Goal: Task Accomplishment & Management: Use online tool/utility

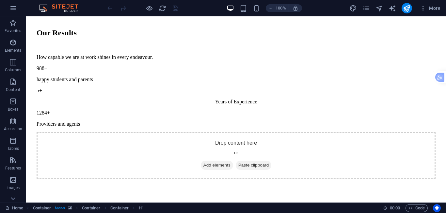
scroll to position [556, 0]
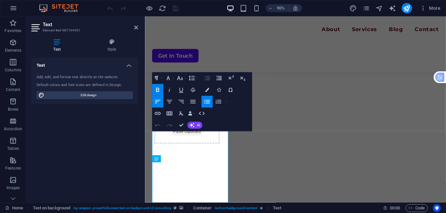
scroll to position [610, 0]
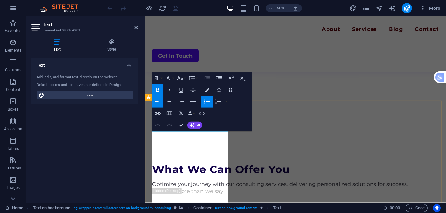
click at [206, 103] on icon "button" at bounding box center [207, 101] width 7 height 7
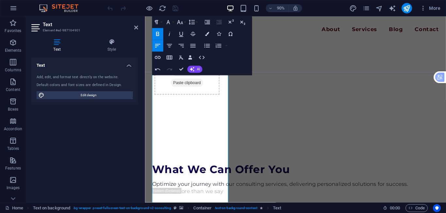
scroll to position [675, 0]
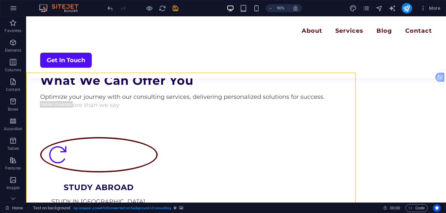
scroll to position [647, 0]
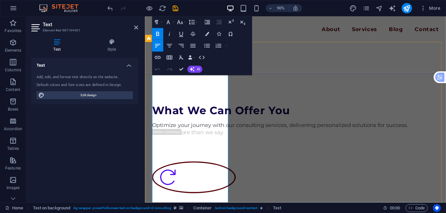
scroll to position [740, 0]
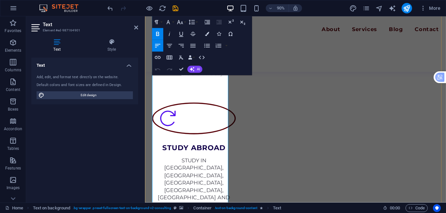
click at [207, 45] on icon "button" at bounding box center [207, 46] width 6 height 4
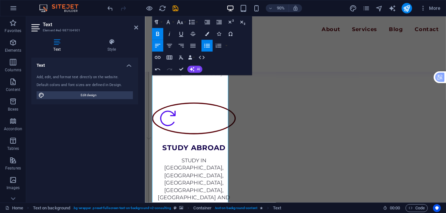
click at [207, 45] on icon "button" at bounding box center [207, 46] width 6 height 4
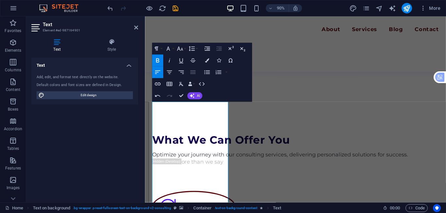
click at [192, 72] on icon "button" at bounding box center [193, 72] width 5 height 4
click at [173, 72] on button "Align Center" at bounding box center [169, 72] width 11 height 12
click at [160, 71] on icon "button" at bounding box center [157, 72] width 7 height 7
click at [194, 74] on icon "button" at bounding box center [193, 72] width 7 height 7
click at [162, 72] on button "Align Left" at bounding box center [157, 72] width 11 height 12
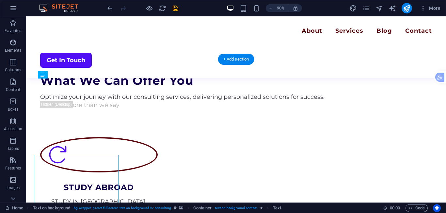
scroll to position [599, 0]
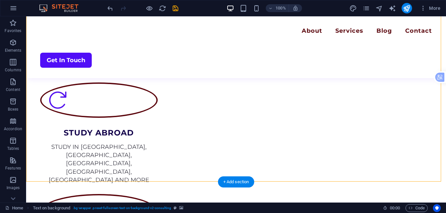
scroll to position [762, 0]
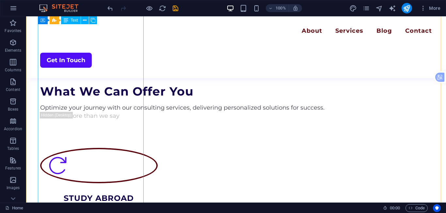
scroll to position [599, 0]
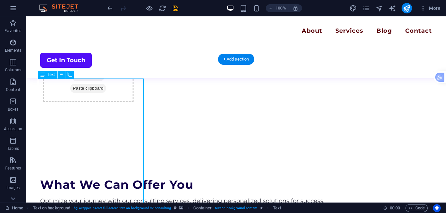
scroll to position [627, 0]
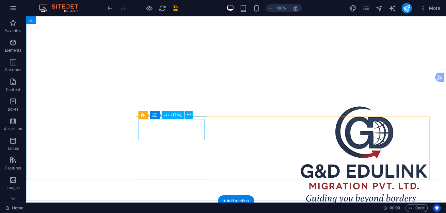
scroll to position [98, 0]
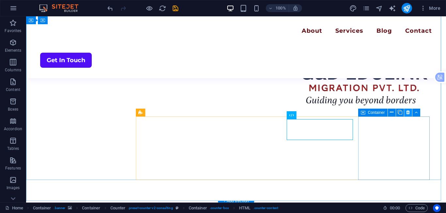
click at [408, 112] on icon at bounding box center [409, 112] width 4 height 7
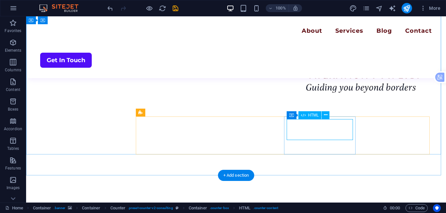
click at [325, 116] on icon at bounding box center [326, 114] width 4 height 7
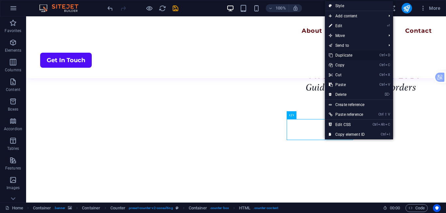
click at [342, 56] on link "Ctrl D Duplicate" at bounding box center [347, 55] width 44 height 10
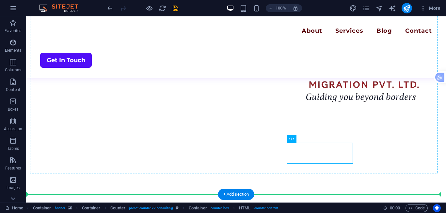
drag, startPoint x: 322, startPoint y: 154, endPoint x: 387, endPoint y: 135, distance: 68.1
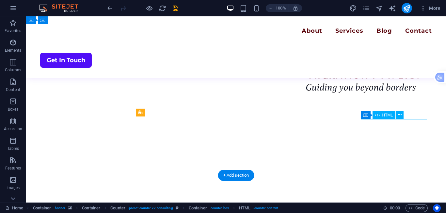
drag, startPoint x: 386, startPoint y: 130, endPoint x: 386, endPoint y: 137, distance: 7.2
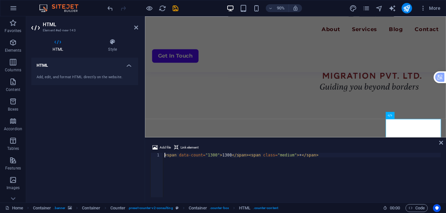
click at [227, 155] on div "< span data-count = "1300" > 1300 </ span > < span class = "medium" > + </ span…" at bounding box center [302, 180] width 278 height 54
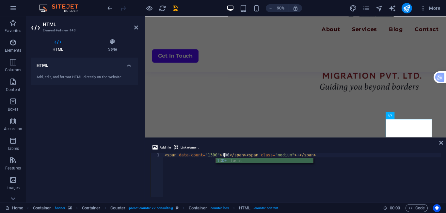
scroll to position [0, 5]
type textarea "<span data-count="1300">100</span><span class="medium">+</span>"
click at [441, 144] on icon at bounding box center [442, 142] width 4 height 5
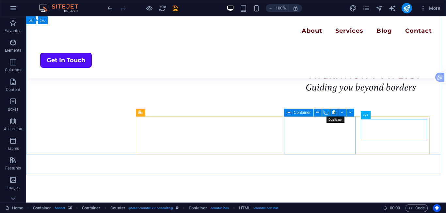
click at [328, 113] on icon at bounding box center [326, 112] width 5 height 7
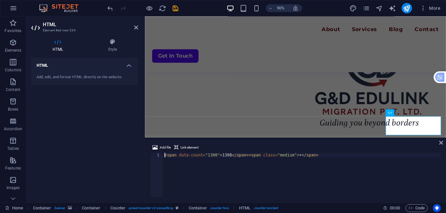
click at [227, 153] on div "< span data-count = "1300" > 1300 </ span > < span class = "medium" > + </ span…" at bounding box center [302, 180] width 278 height 54
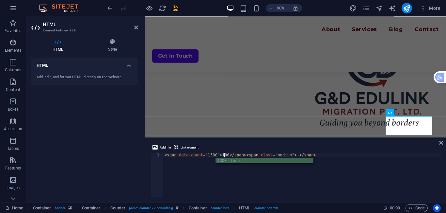
type textarea "<span data-count="1300">100</span><span class="medium">+</span>"
click at [439, 142] on div "Add file Link element <span data-count="1300">100</span><span class="medium">+<…" at bounding box center [295, 170] width 301 height 64
click at [444, 143] on div "Add file Link element <span data-count="1300">100</span><span class="medium">+<…" at bounding box center [295, 170] width 301 height 64
click at [440, 141] on icon at bounding box center [442, 142] width 4 height 5
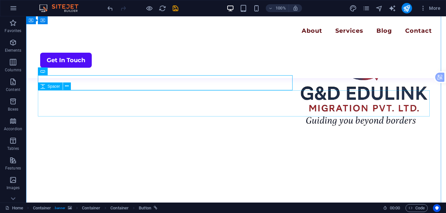
scroll to position [0, 0]
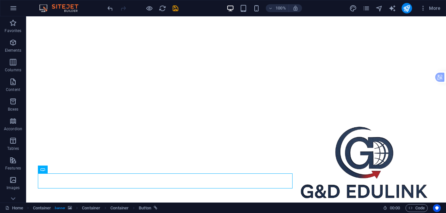
click at [179, 8] on div "100% More" at bounding box center [274, 8] width 337 height 10
click at [176, 8] on icon "save" at bounding box center [176, 9] width 8 height 8
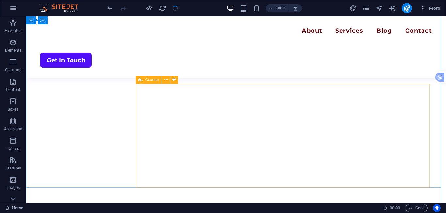
scroll to position [131, 0]
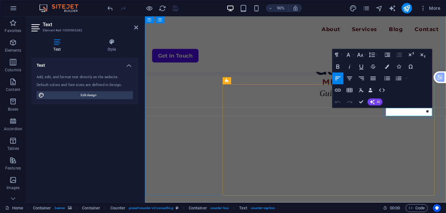
click at [374, 78] on icon "button" at bounding box center [373, 78] width 5 height 4
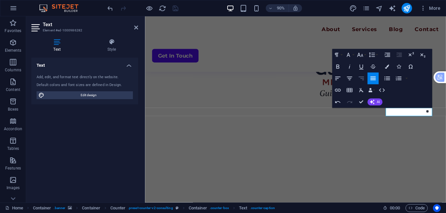
click at [362, 78] on icon "button" at bounding box center [361, 78] width 5 height 4
click at [348, 78] on icon "button" at bounding box center [349, 78] width 7 height 7
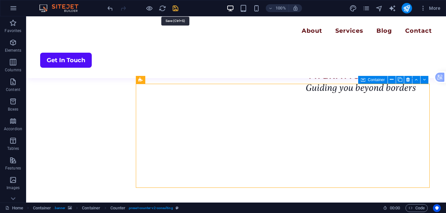
click at [177, 7] on icon "save" at bounding box center [176, 9] width 8 height 8
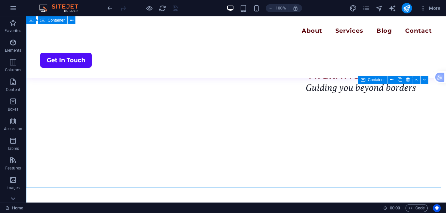
scroll to position [98, 0]
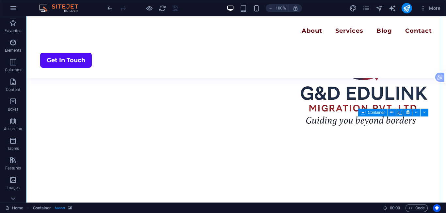
drag, startPoint x: 76, startPoint y: 155, endPoint x: 76, endPoint y: 133, distance: 21.9
drag, startPoint x: 76, startPoint y: 133, endPoint x: 76, endPoint y: 119, distance: 14.1
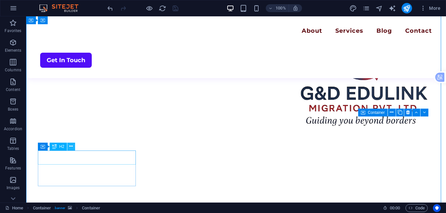
click at [74, 147] on button at bounding box center [71, 147] width 8 height 8
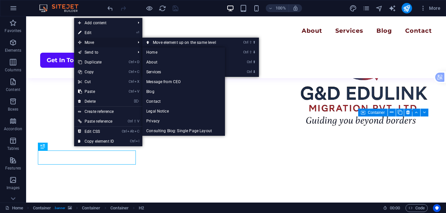
click at [95, 44] on span "Move" at bounding box center [103, 43] width 59 height 10
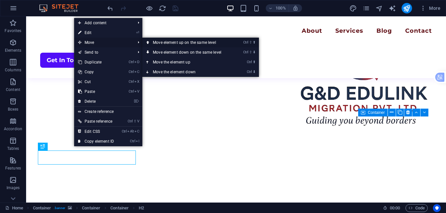
click at [170, 44] on link "Ctrl ⇧ ⬆ Move element up on the same level" at bounding box center [189, 43] width 92 height 10
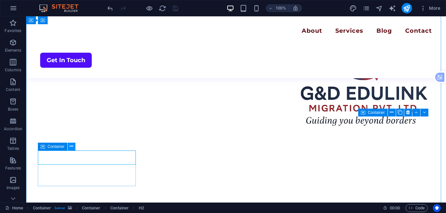
click at [72, 147] on icon at bounding box center [72, 146] width 4 height 7
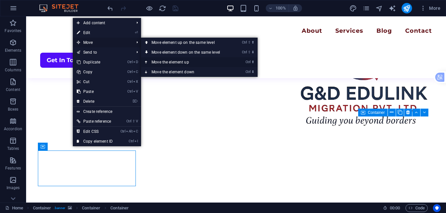
click at [161, 61] on link "Ctrl ⬆ Move the element up" at bounding box center [187, 62] width 92 height 10
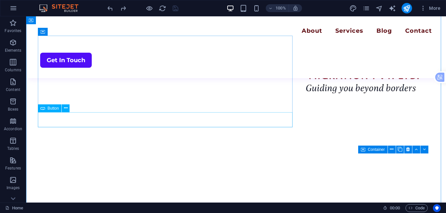
scroll to position [157, 0]
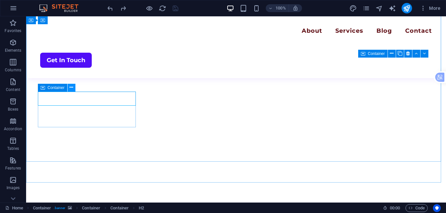
click at [68, 89] on button at bounding box center [72, 88] width 8 height 8
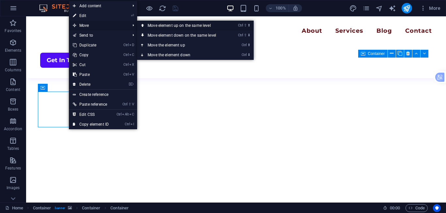
click at [172, 26] on link "Ctrl ⇧ ⬆ Move element up on the same level" at bounding box center [183, 26] width 92 height 10
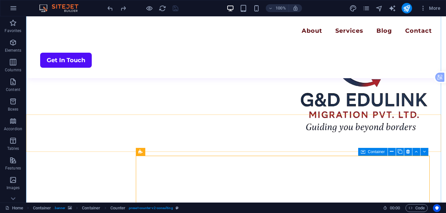
scroll to position [59, 0]
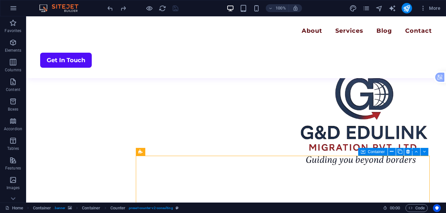
click at [166, 14] on div "100% More" at bounding box center [223, 8] width 446 height 16
click at [163, 10] on icon "reload" at bounding box center [163, 9] width 8 height 8
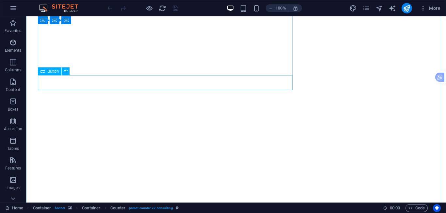
scroll to position [131, 0]
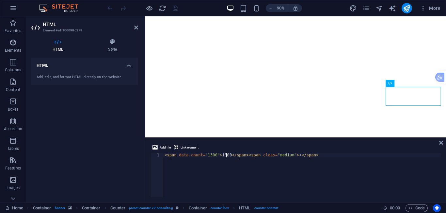
click at [227, 155] on div "< span data-count = "1300" > 1300 </ span > < span class = "medium" > + </ span…" at bounding box center [302, 180] width 278 height 54
type textarea "<span data-count="1300">100</span><span class="medium">+</span>"
click at [442, 141] on icon at bounding box center [442, 142] width 4 height 5
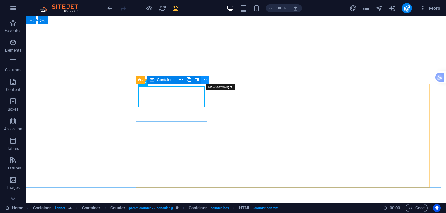
click at [203, 80] on button at bounding box center [206, 80] width 8 height 8
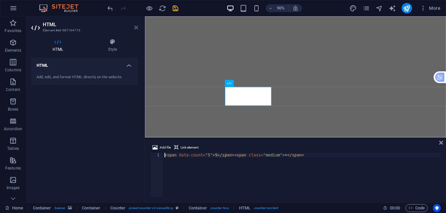
click at [136, 25] on icon at bounding box center [136, 27] width 4 height 5
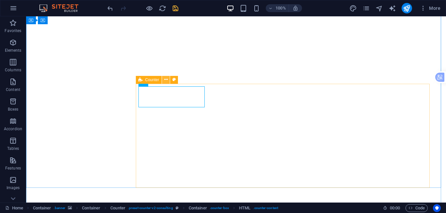
click at [166, 81] on icon at bounding box center [166, 79] width 4 height 7
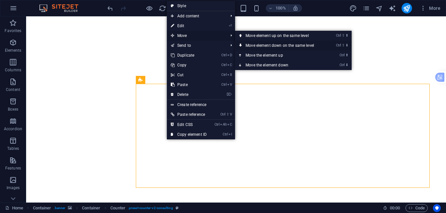
click at [261, 44] on link "Ctrl ⇧ ⬇ Move element down on the same level" at bounding box center [281, 46] width 92 height 10
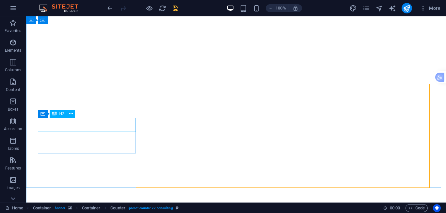
drag, startPoint x: 96, startPoint y: 122, endPoint x: 85, endPoint y: 95, distance: 28.8
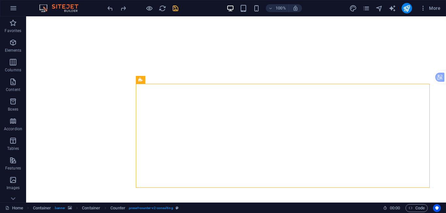
click at [179, 8] on div "100% More" at bounding box center [274, 8] width 337 height 10
click at [177, 8] on icon "save" at bounding box center [176, 9] width 8 height 8
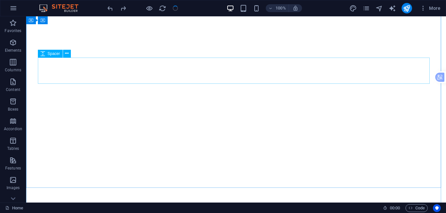
scroll to position [0, 0]
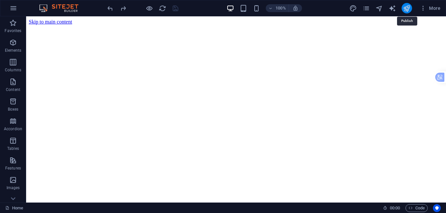
click at [409, 10] on icon "publish" at bounding box center [407, 9] width 8 height 8
